Goal: Task Accomplishment & Management: Manage account settings

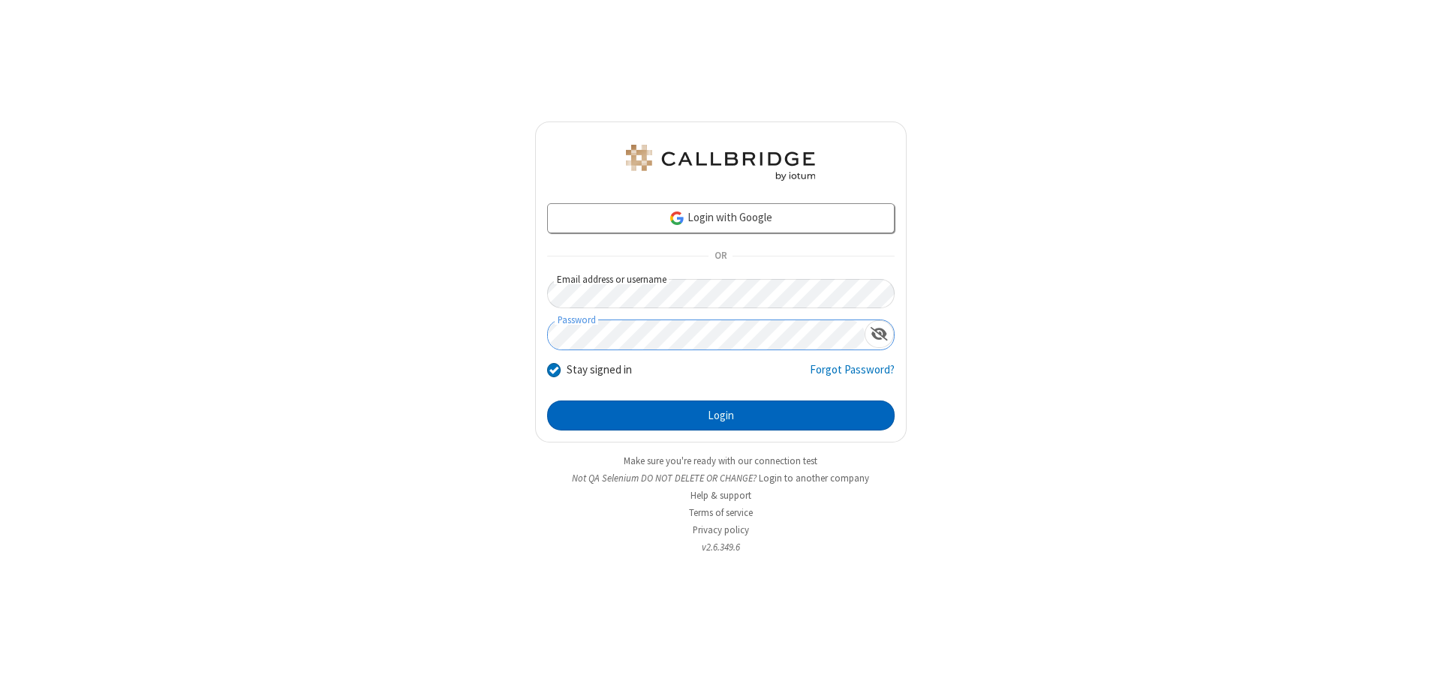
click at [720, 416] on button "Login" at bounding box center [720, 416] width 347 height 30
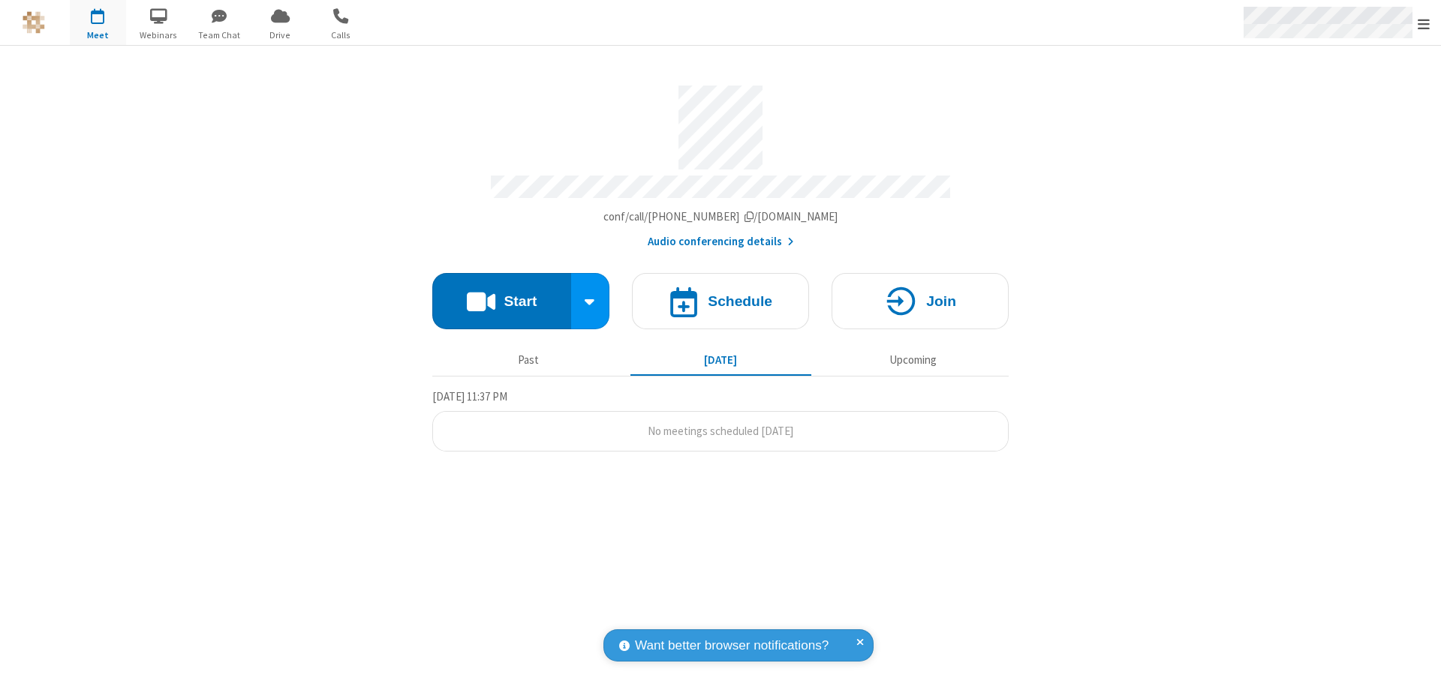
click at [1423, 23] on span "Open menu" at bounding box center [1423, 24] width 12 height 15
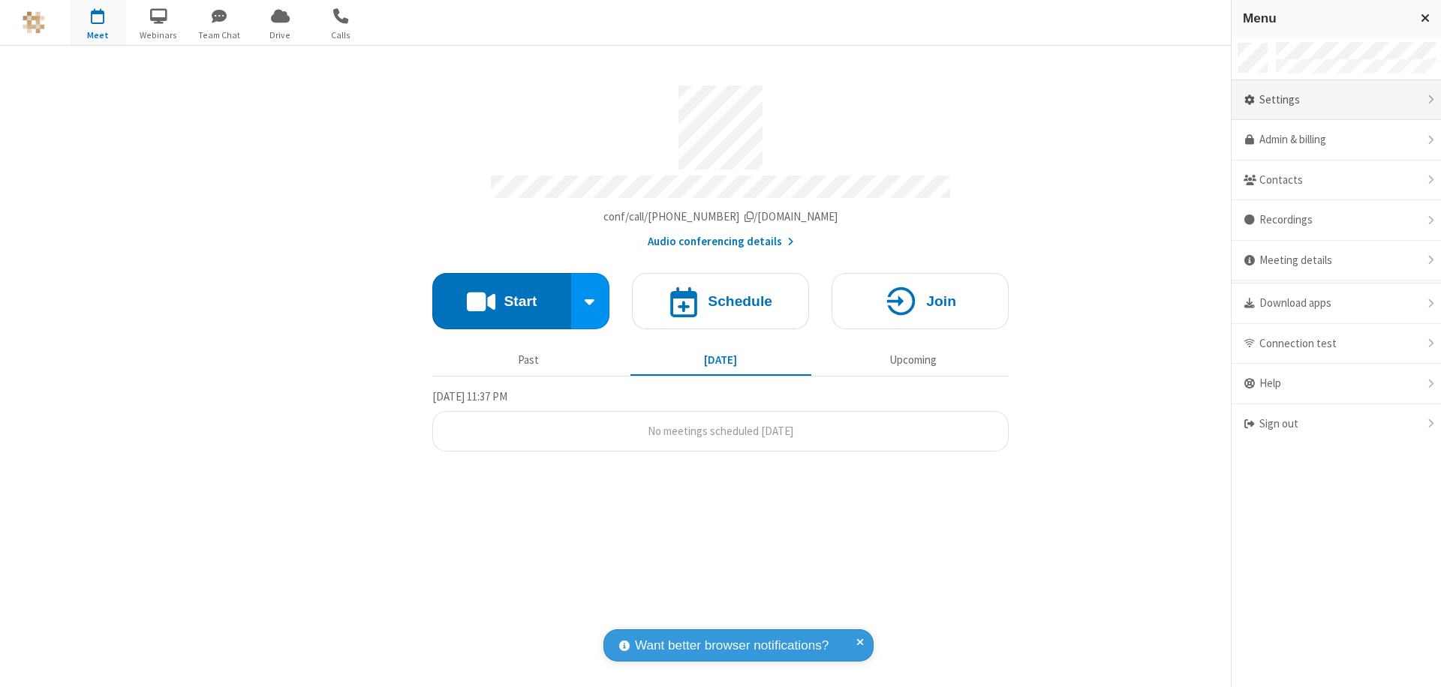
click at [1336, 100] on div "Settings" at bounding box center [1335, 100] width 209 height 41
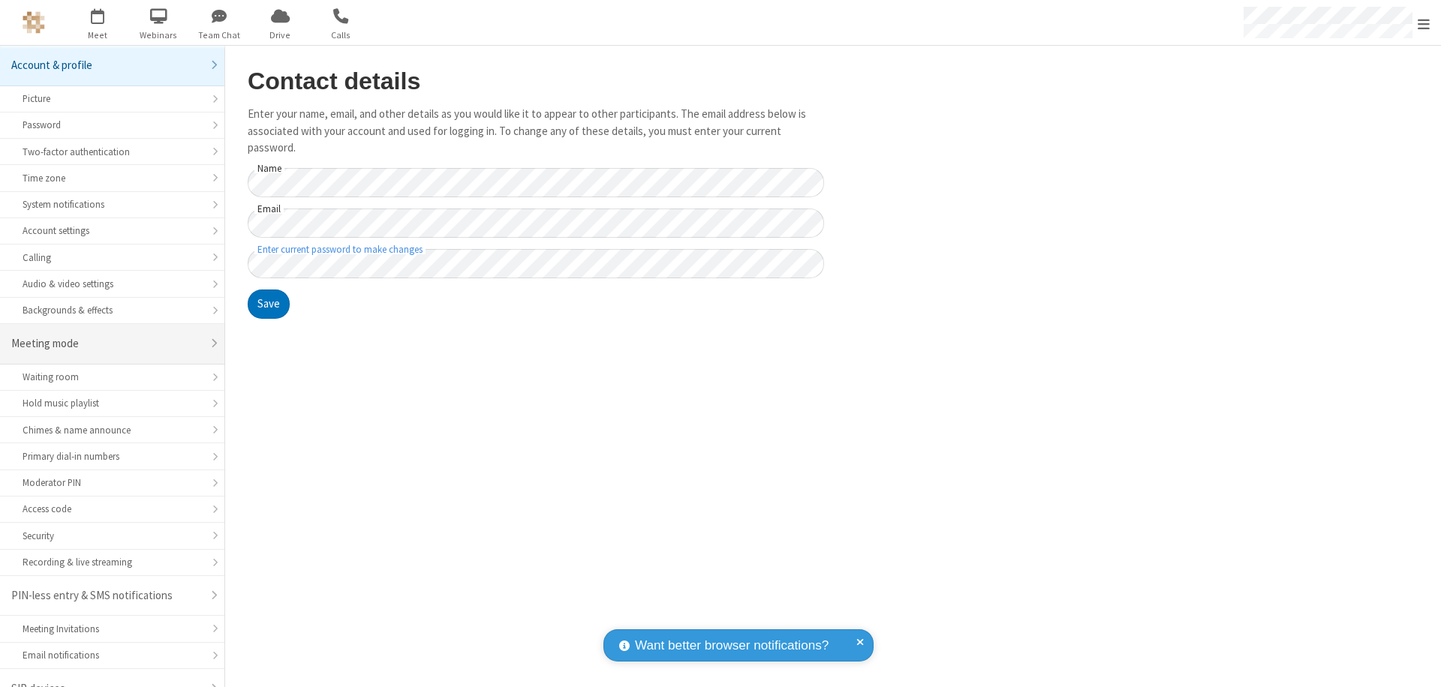
click at [107, 335] on div "Meeting mode" at bounding box center [106, 343] width 191 height 17
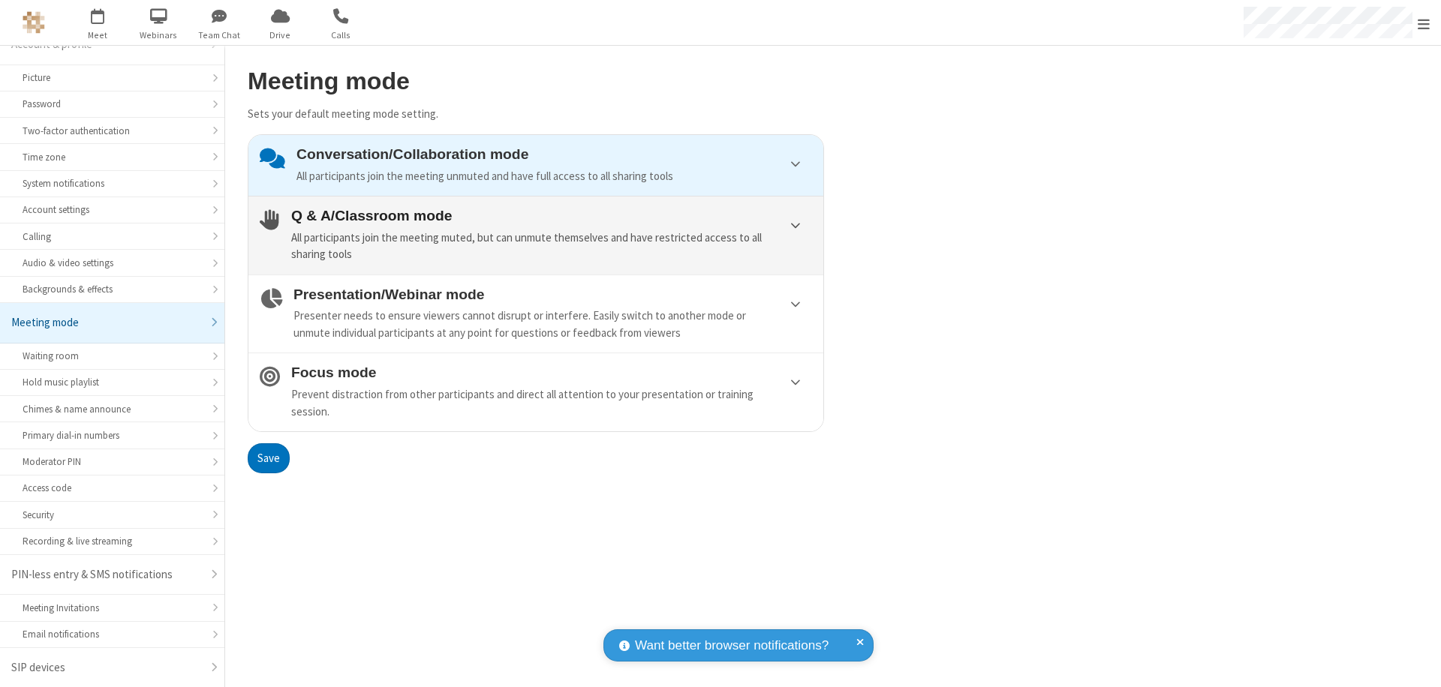
click at [536, 235] on div "All participants join the meeting muted, but can unmute themselves and have res…" at bounding box center [551, 247] width 521 height 34
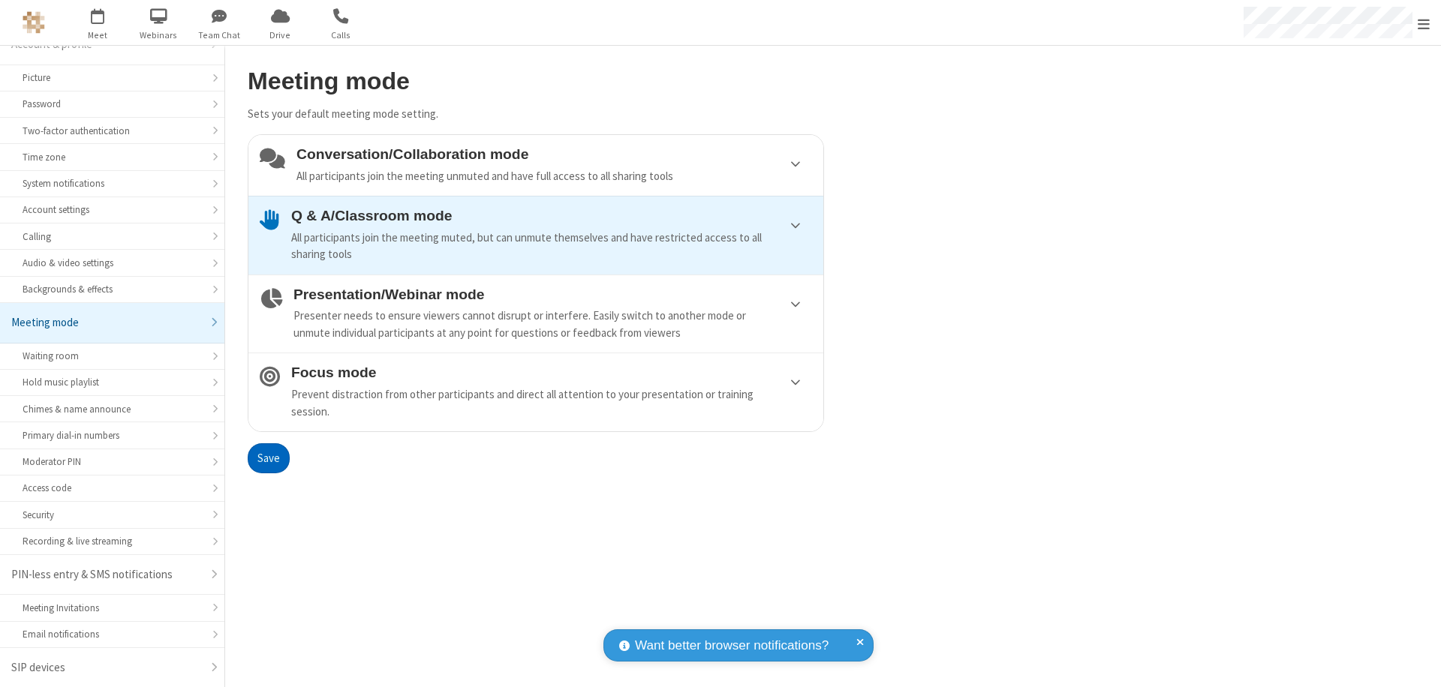
click at [268, 458] on button "Save" at bounding box center [269, 458] width 42 height 30
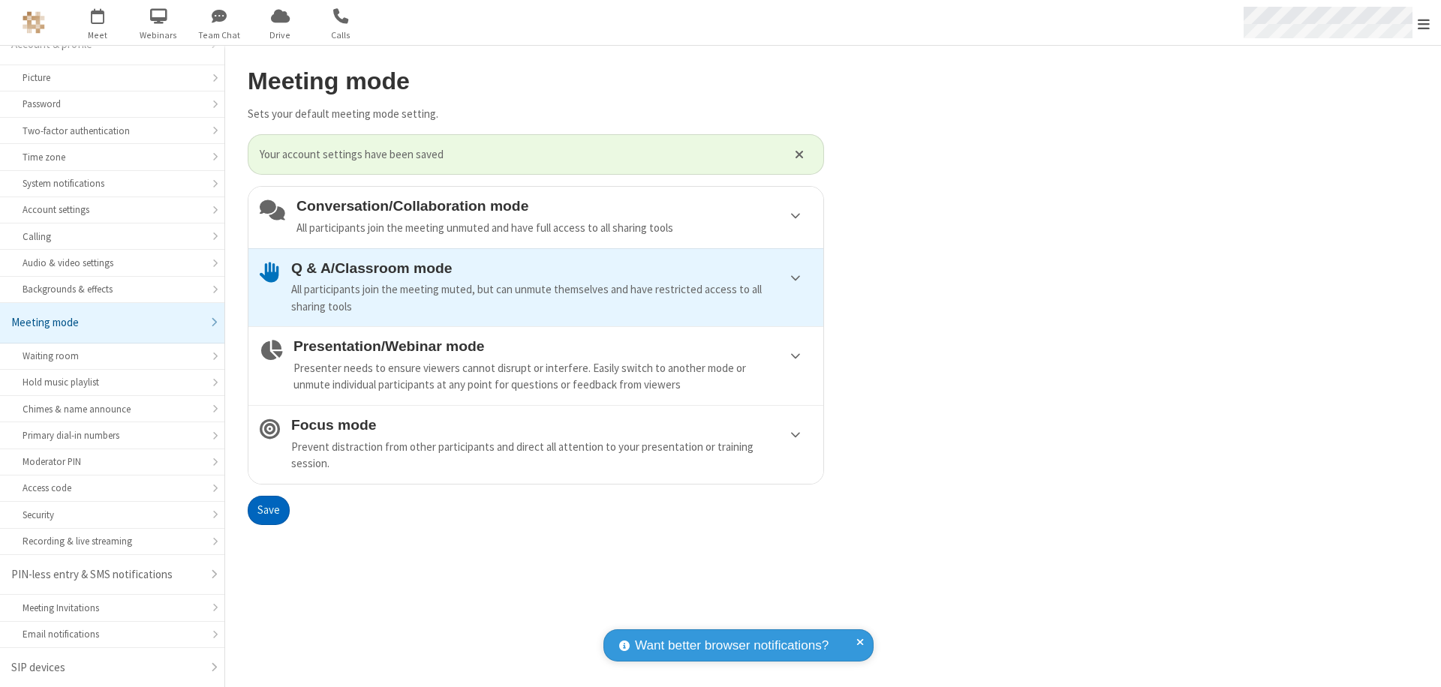
click at [1423, 23] on span "Open menu" at bounding box center [1423, 24] width 12 height 15
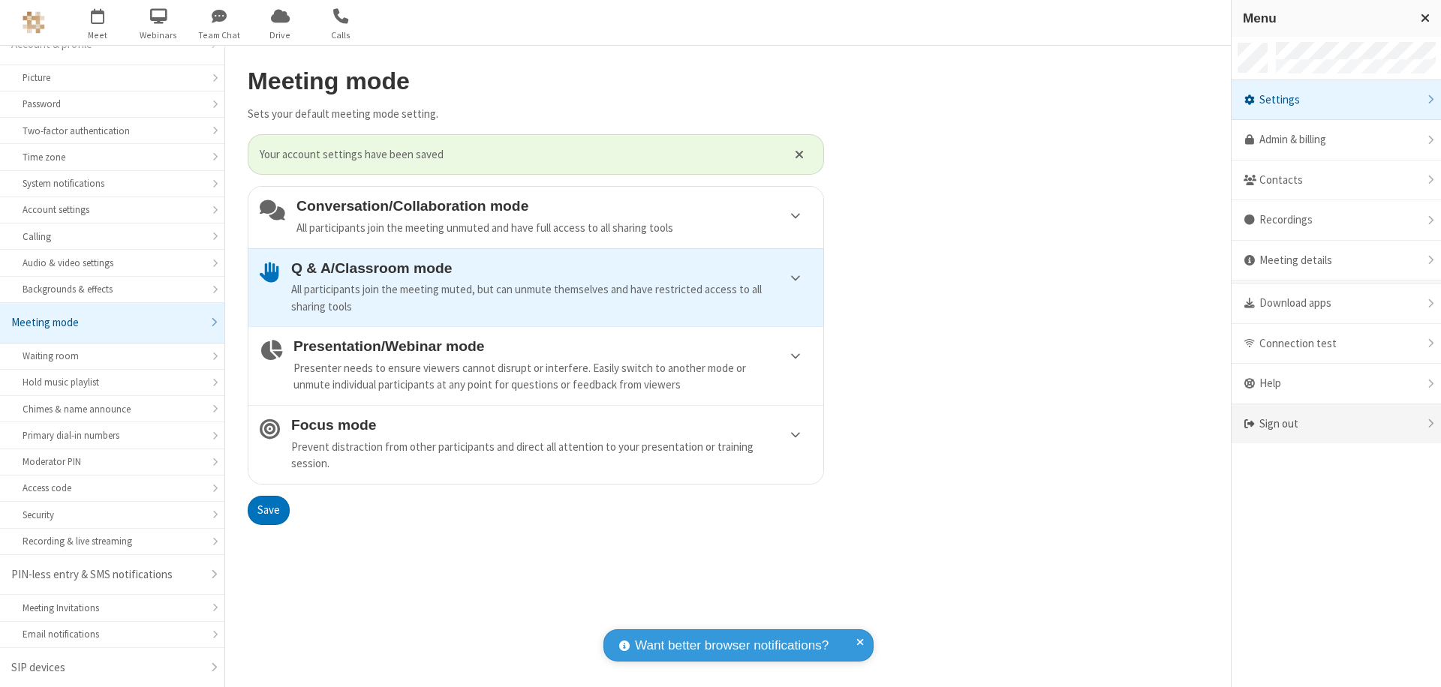
click at [1342, 424] on div "Sign out" at bounding box center [1335, 424] width 209 height 40
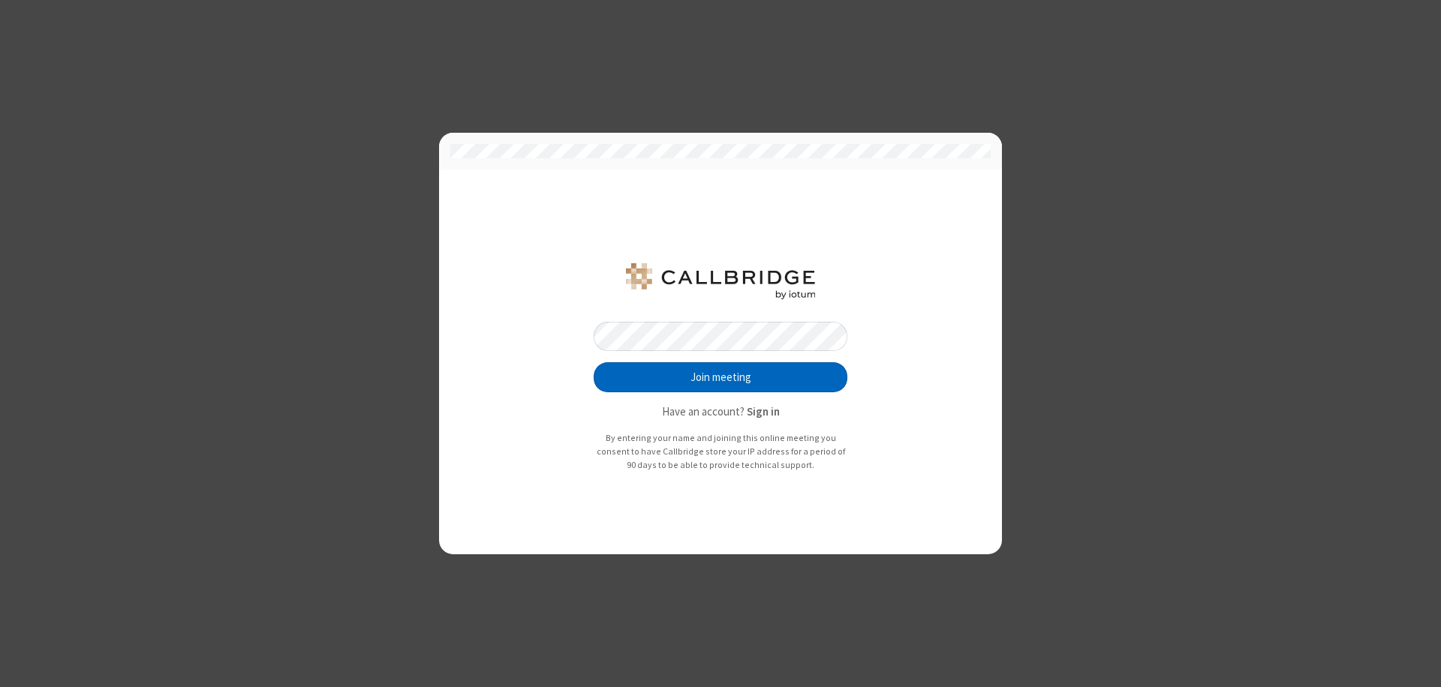
click at [720, 377] on button "Join meeting" at bounding box center [721, 377] width 254 height 30
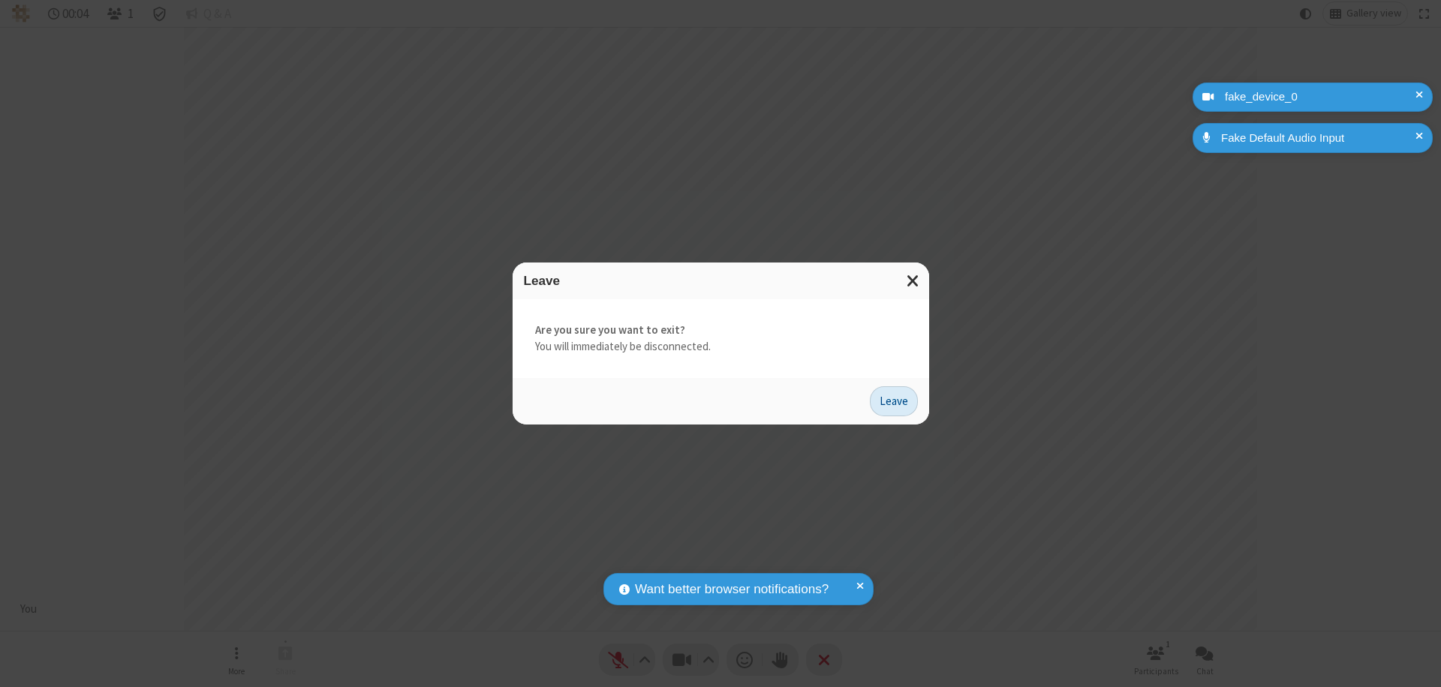
click at [894, 401] on button "Leave" at bounding box center [894, 401] width 48 height 30
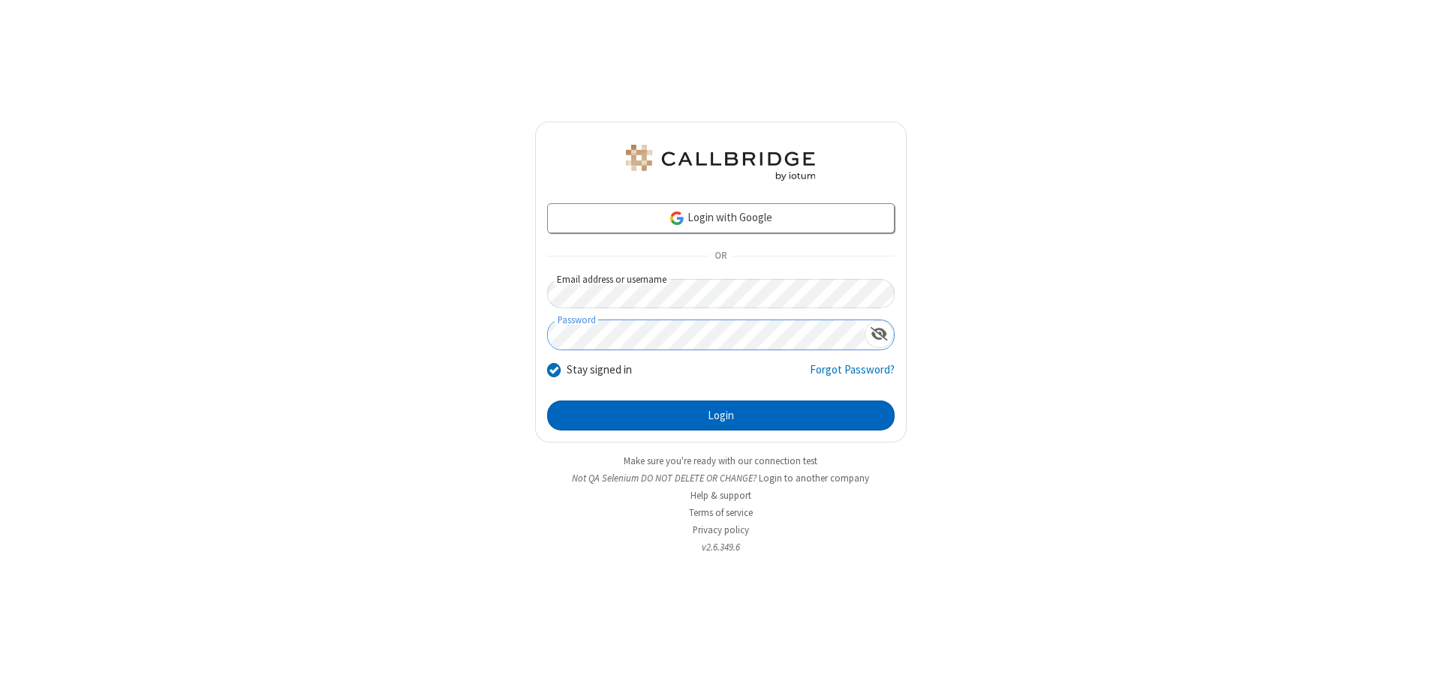
click at [720, 416] on button "Login" at bounding box center [720, 416] width 347 height 30
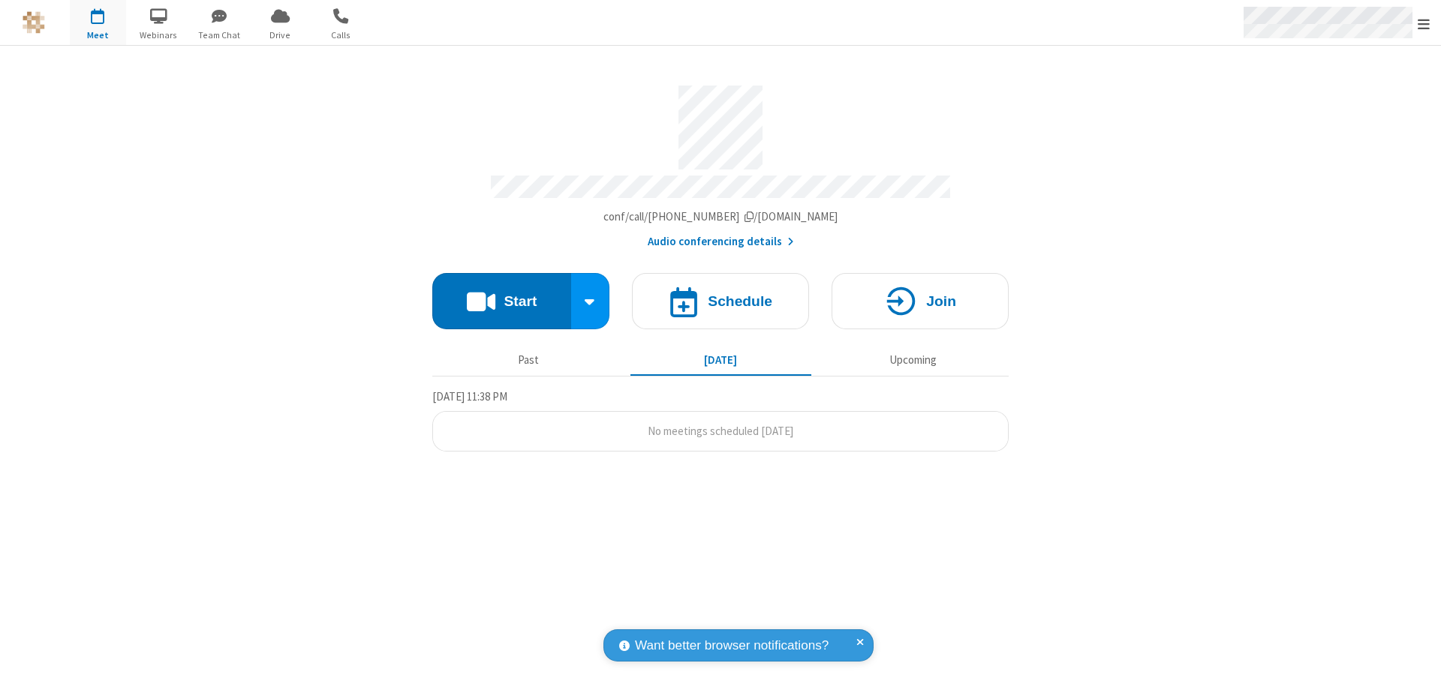
click at [1423, 23] on span "Open menu" at bounding box center [1423, 24] width 12 height 15
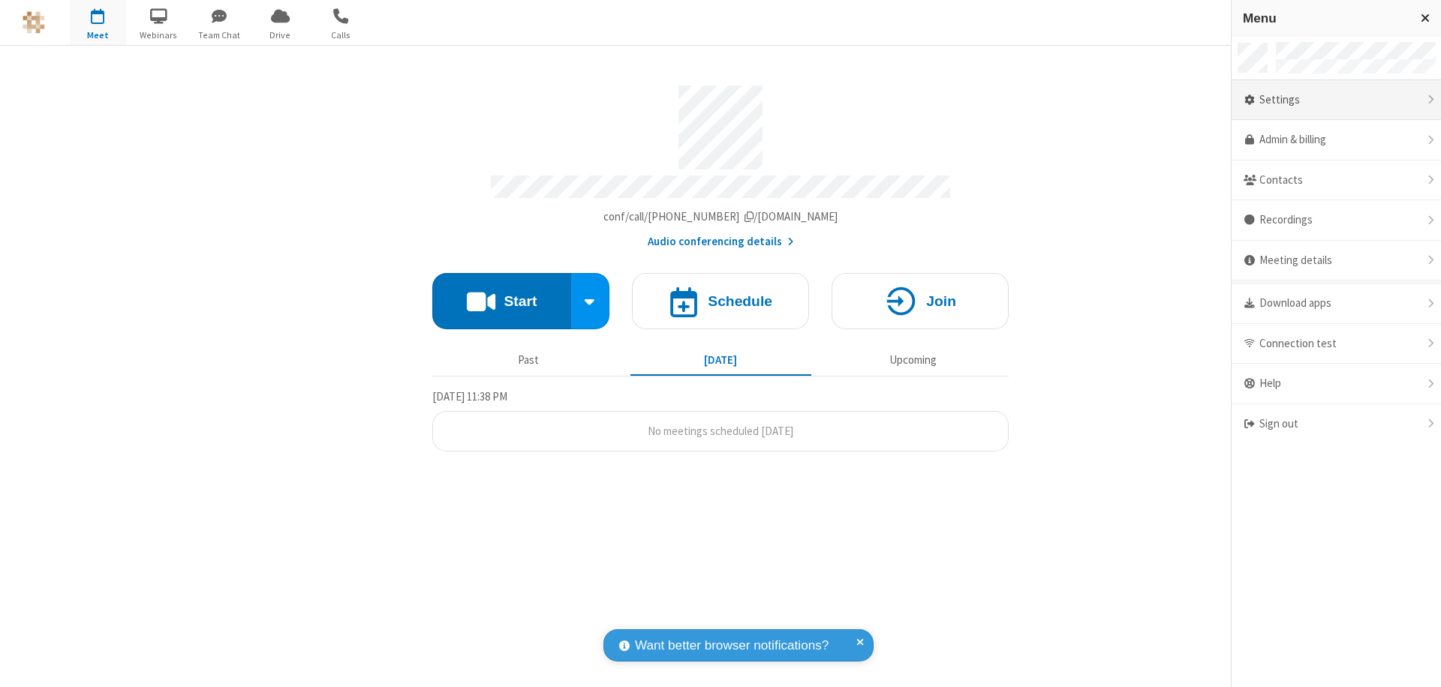
click at [1336, 100] on div "Settings" at bounding box center [1335, 100] width 209 height 41
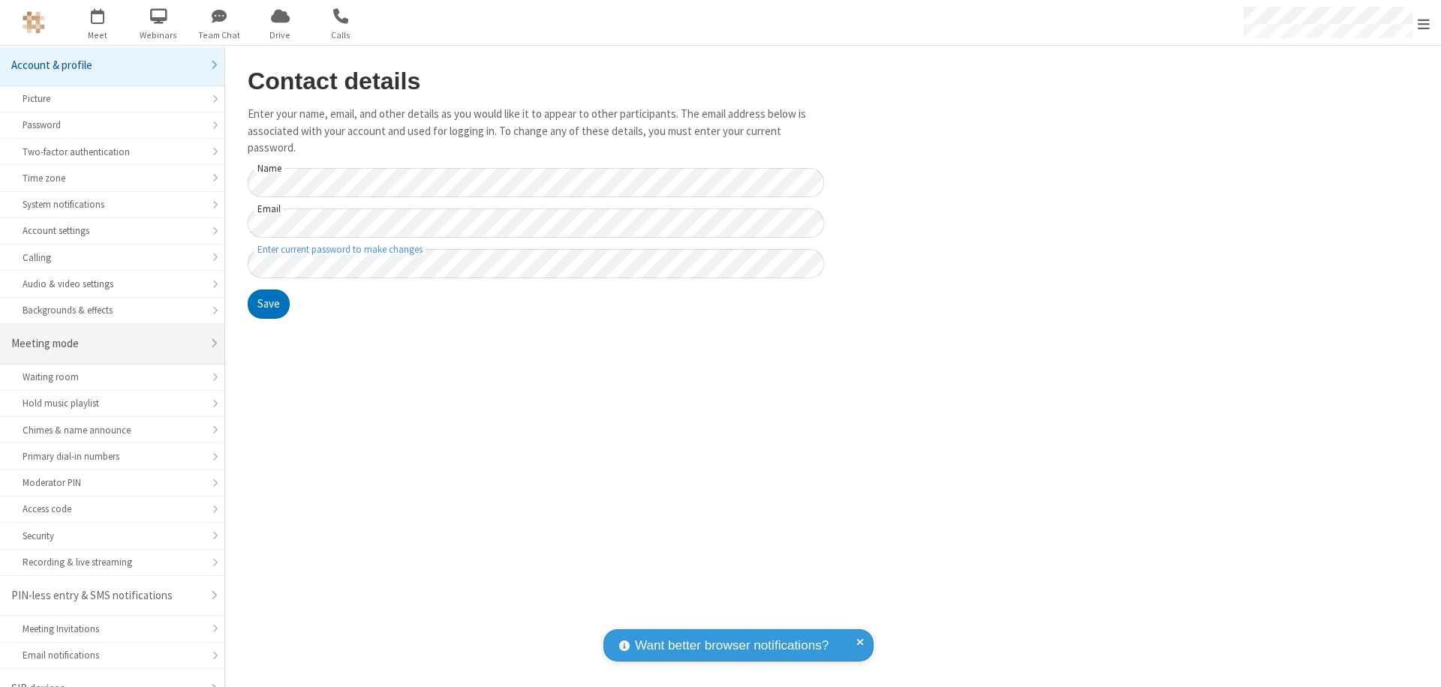
click at [107, 335] on div "Meeting mode" at bounding box center [106, 343] width 191 height 17
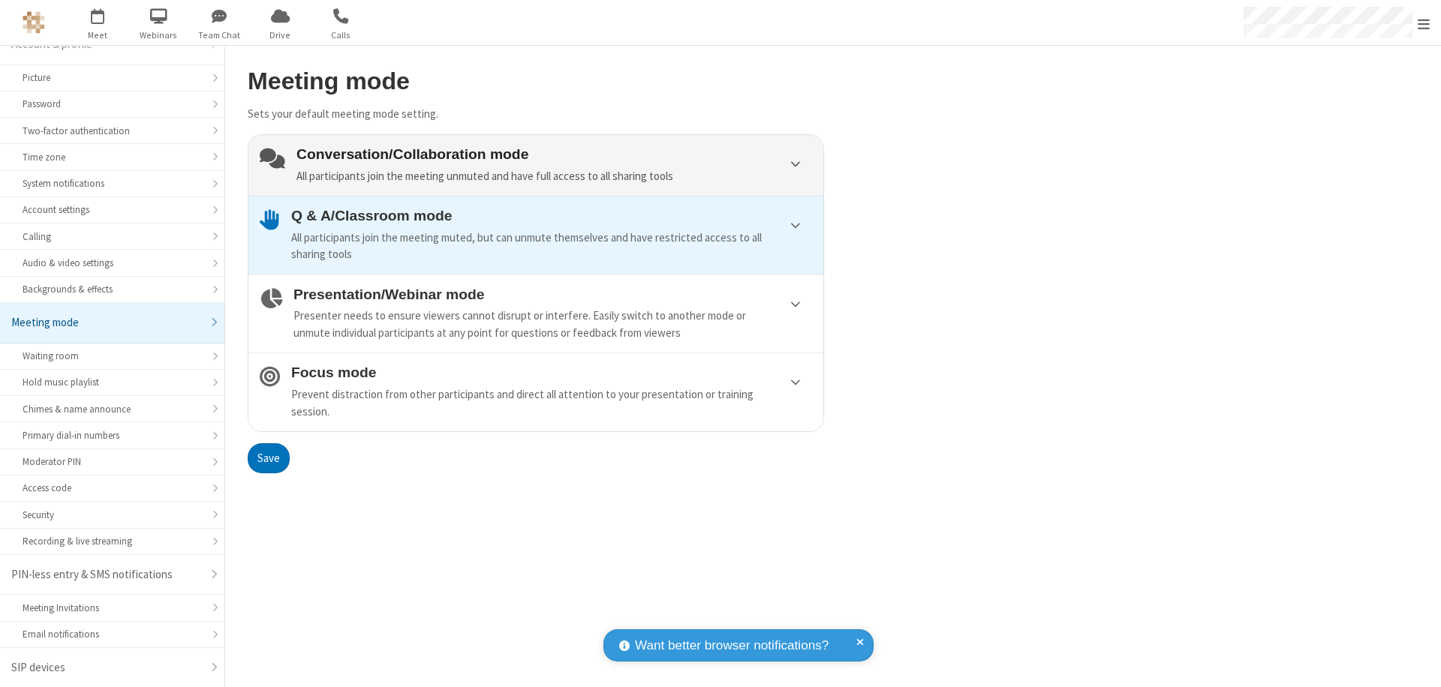
click at [536, 165] on div "Conversation/Collaboration mode All participants join the meeting unmuted and h…" at bounding box center [554, 165] width 516 height 38
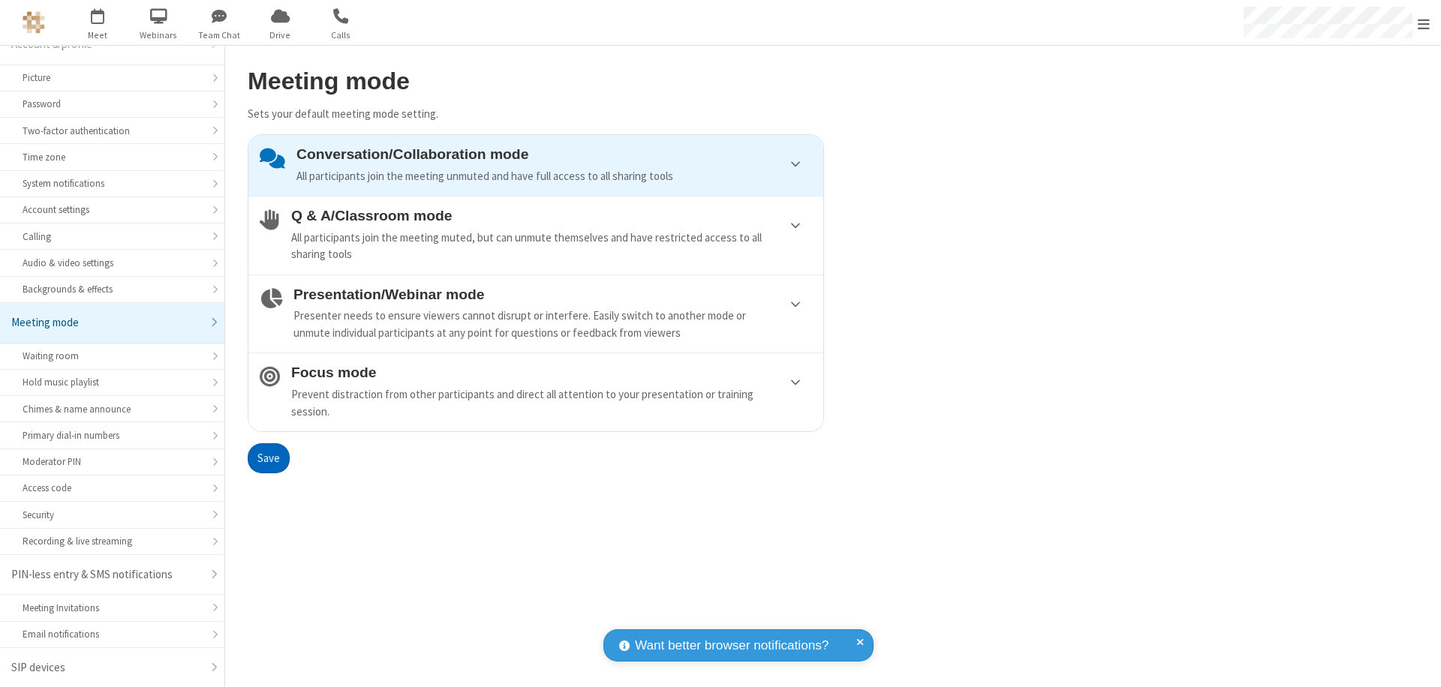
click at [268, 458] on button "Save" at bounding box center [269, 458] width 42 height 30
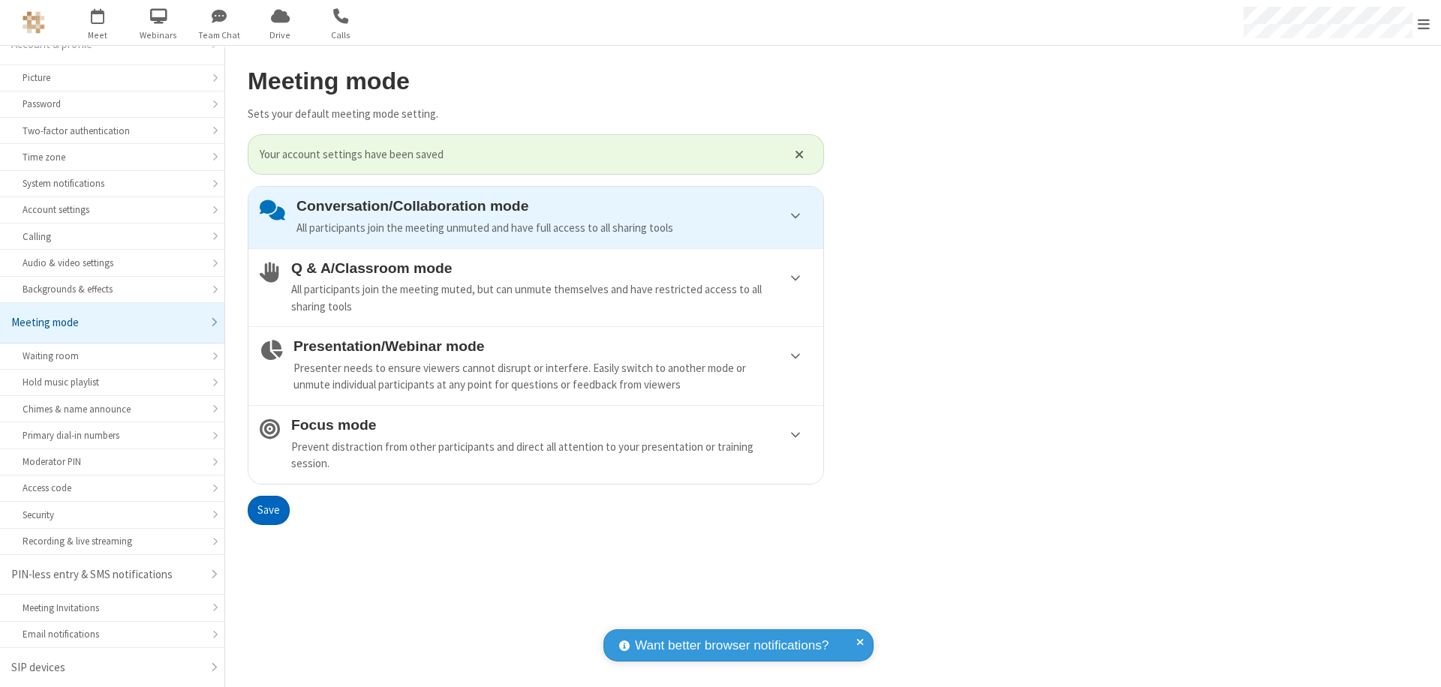
click at [1423, 23] on span "Open menu" at bounding box center [1423, 24] width 12 height 15
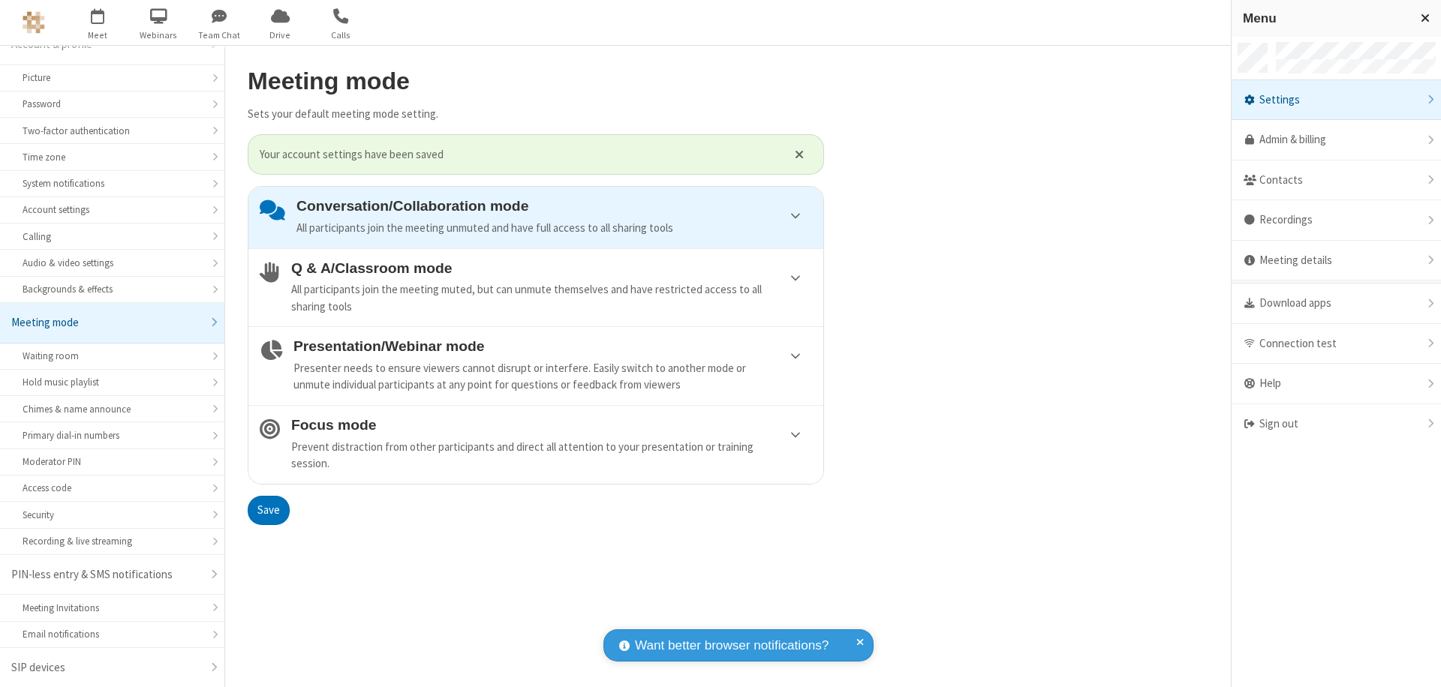
click at [1336, 424] on div "Sign out" at bounding box center [1335, 424] width 209 height 40
